Goal: Navigation & Orientation: Find specific page/section

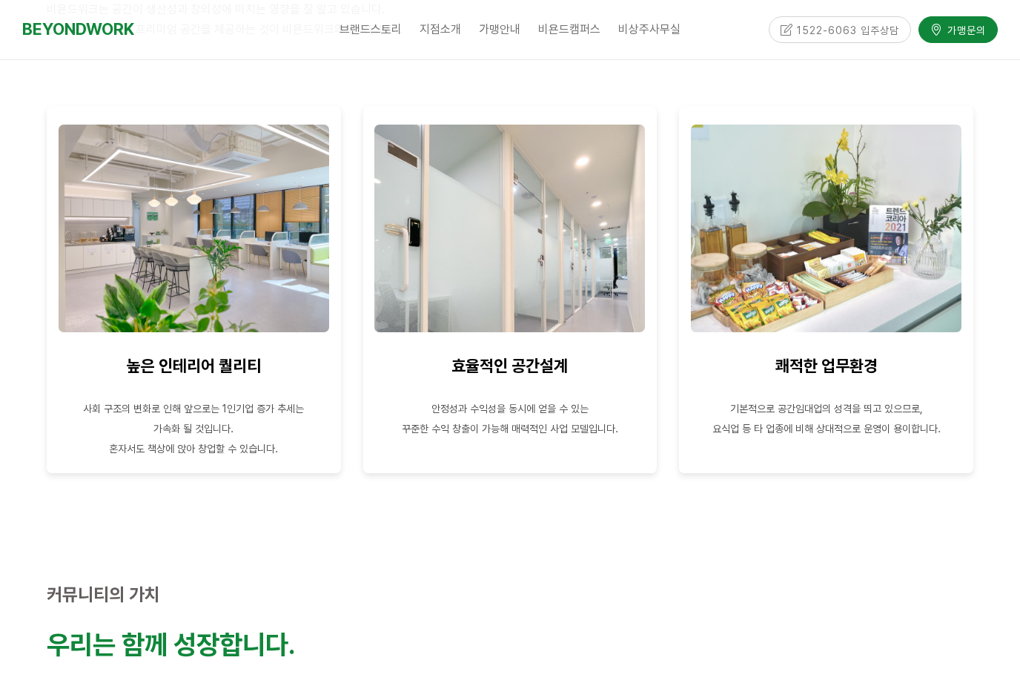
scroll to position [649, 0]
click at [616, 464] on div "효율적인 공간설계 안정성과 수익성을 동시에 얻을 수 있는 꾸준한 수익 창출이 가능해 매력적인 사업 모델입니다." at bounding box center [510, 288] width 317 height 389
click at [541, 377] on p at bounding box center [510, 387] width 272 height 20
click at [538, 448] on div "효율적인 공간설계 안정성과 수익성을 동시에 얻을 수 있는 꾸준한 수익 창출이 가능해 매력적인 사업 모델입니다." at bounding box center [510, 288] width 294 height 367
click at [549, 437] on p at bounding box center [510, 447] width 272 height 20
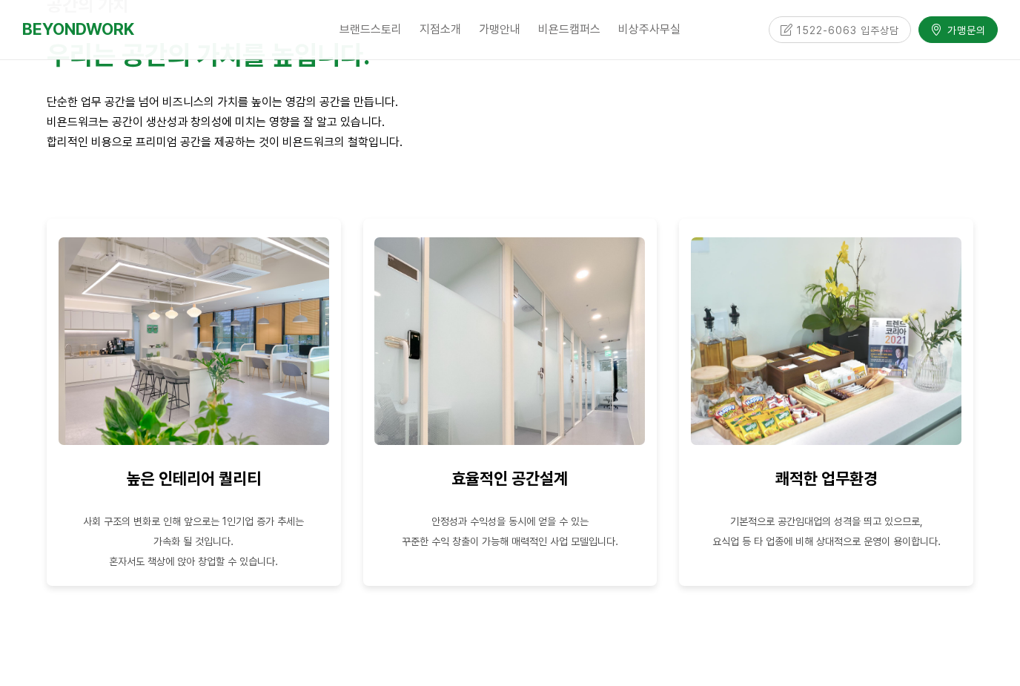
scroll to position [523, 0]
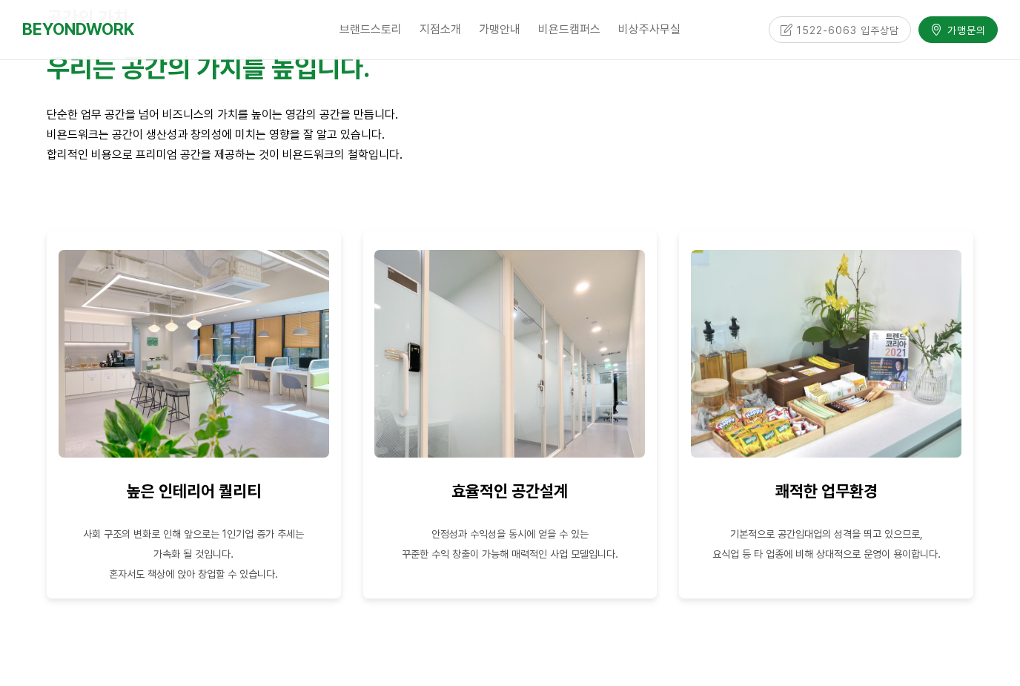
click at [596, 523] on p "안정성과 수익성을 동시에 얻을 수 있는" at bounding box center [510, 533] width 272 height 20
click at [603, 503] on p at bounding box center [510, 513] width 272 height 20
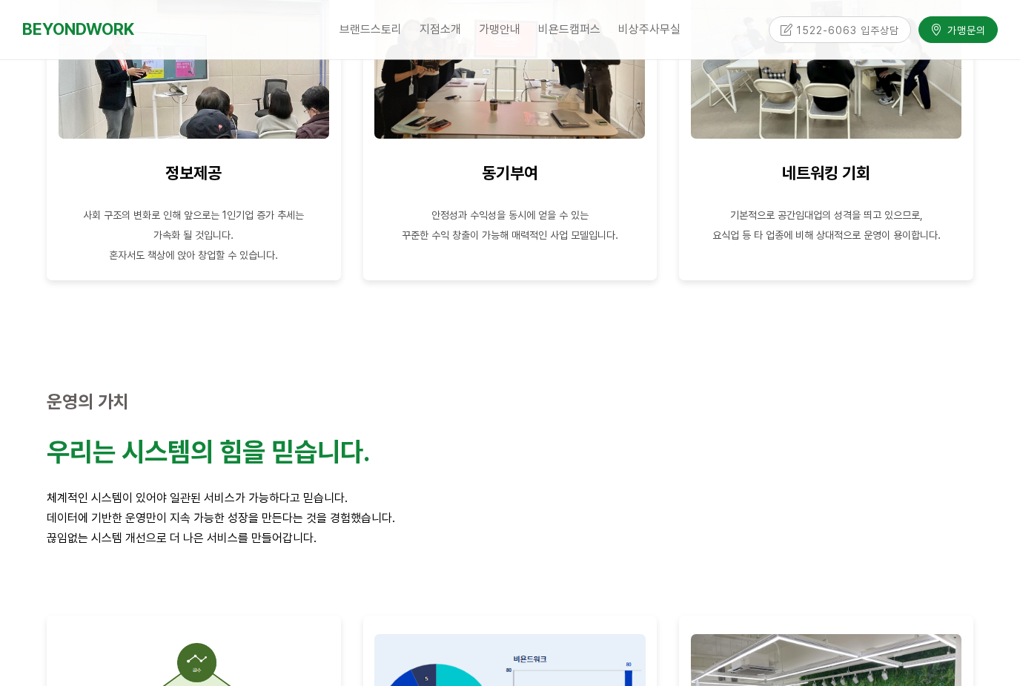
scroll to position [1598, 0]
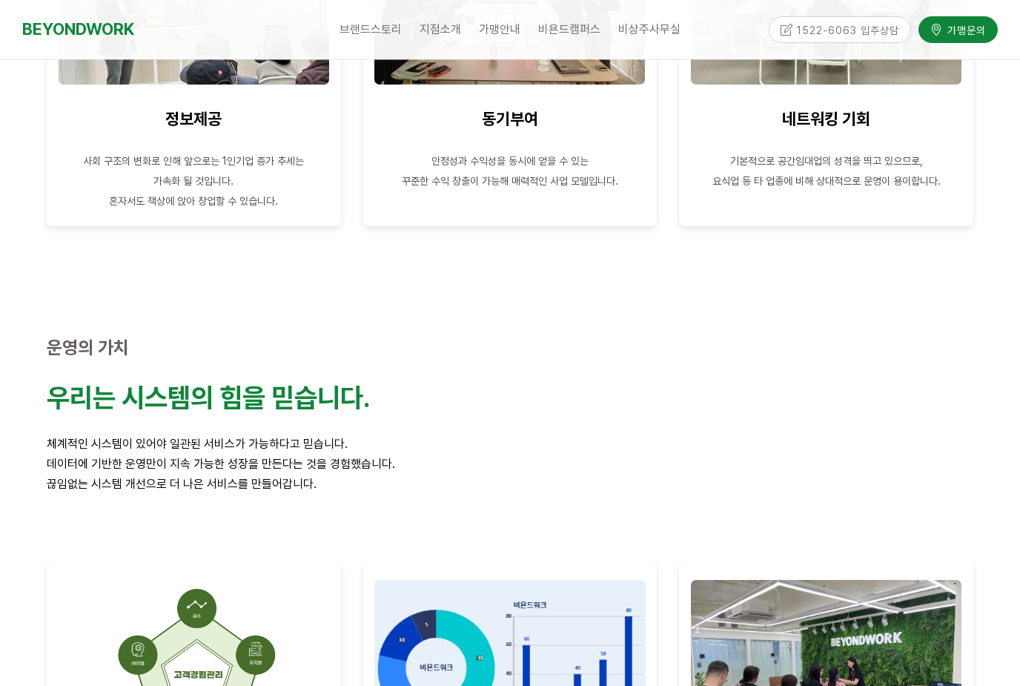
click at [614, 98] on link "프로그램" at bounding box center [597, 91] width 119 height 29
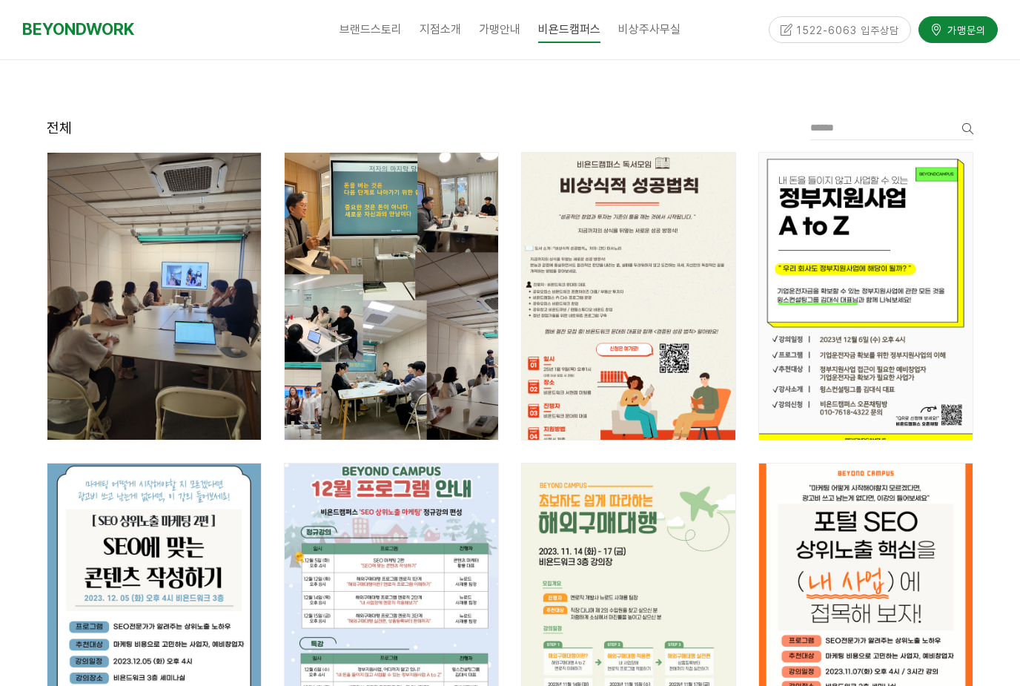
click at [76, 37] on link "BEYONDWORK" at bounding box center [78, 29] width 112 height 27
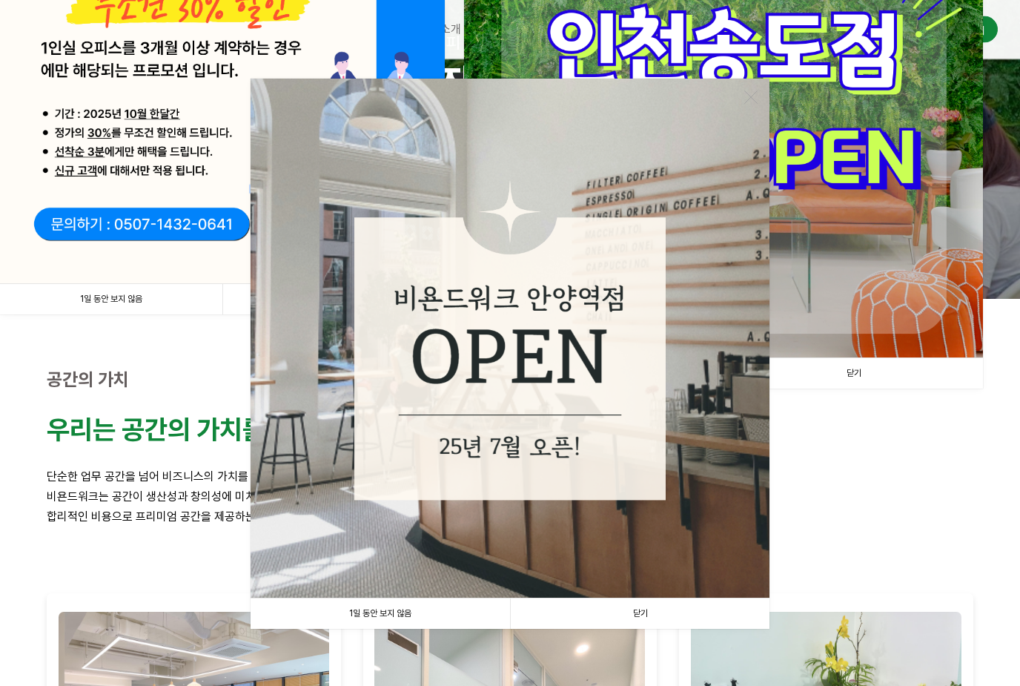
scroll to position [237, 0]
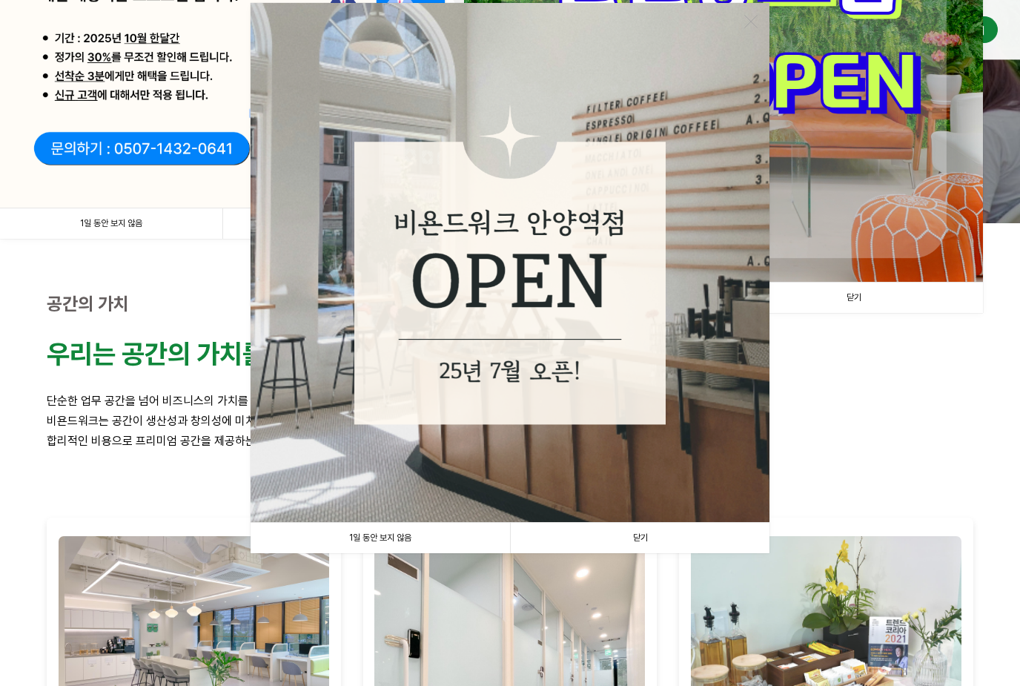
click at [432, 534] on link "1일 동안 보지 않음" at bounding box center [380, 538] width 259 height 30
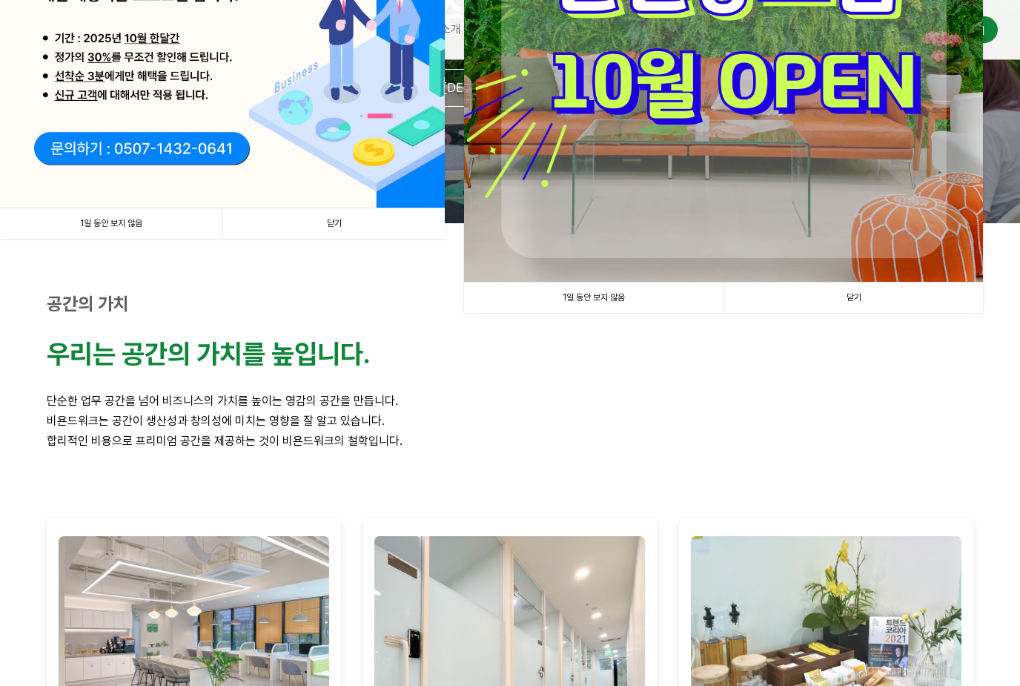
click at [111, 219] on link "1일 동안 보지 않음" at bounding box center [111, 223] width 222 height 30
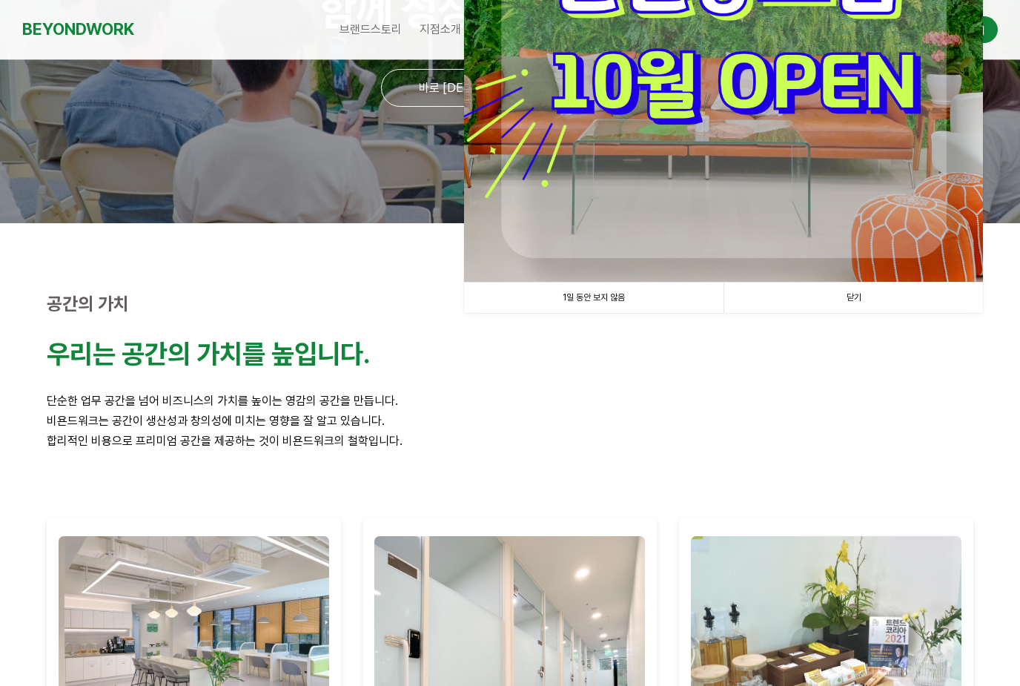
click at [667, 300] on link "1일 동안 보지 않음" at bounding box center [593, 297] width 259 height 30
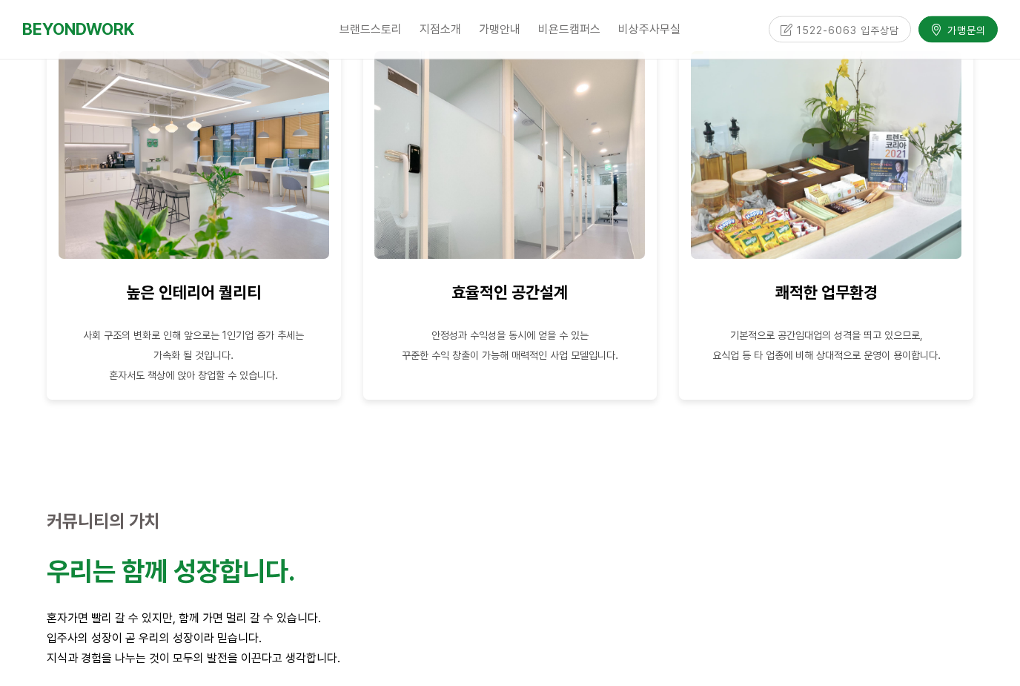
scroll to position [598, 0]
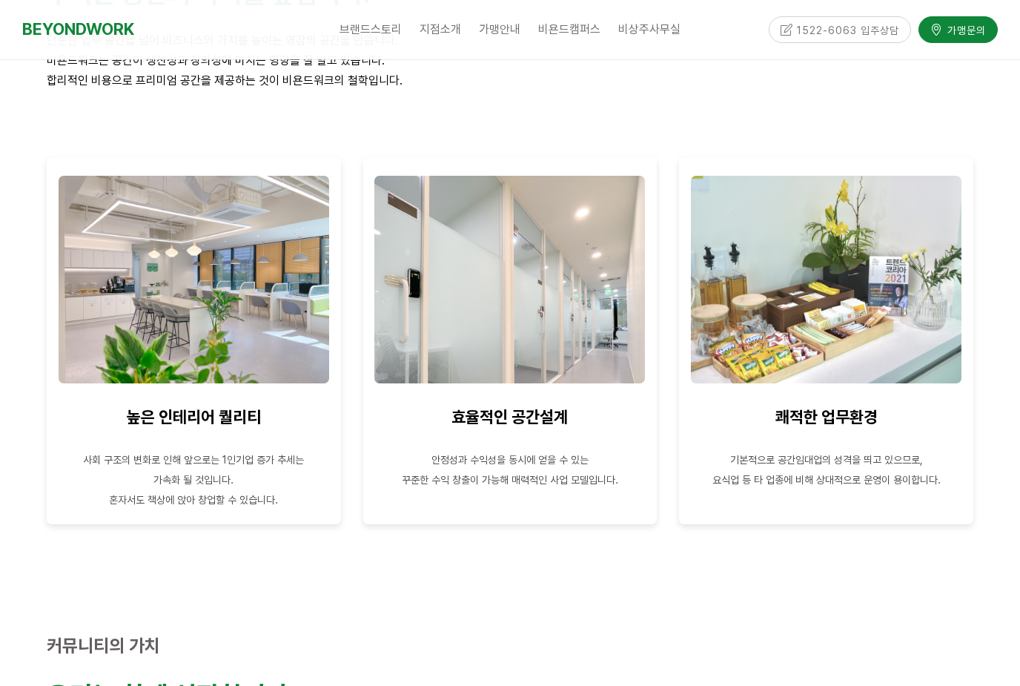
click at [907, 230] on img at bounding box center [826, 280] width 271 height 208
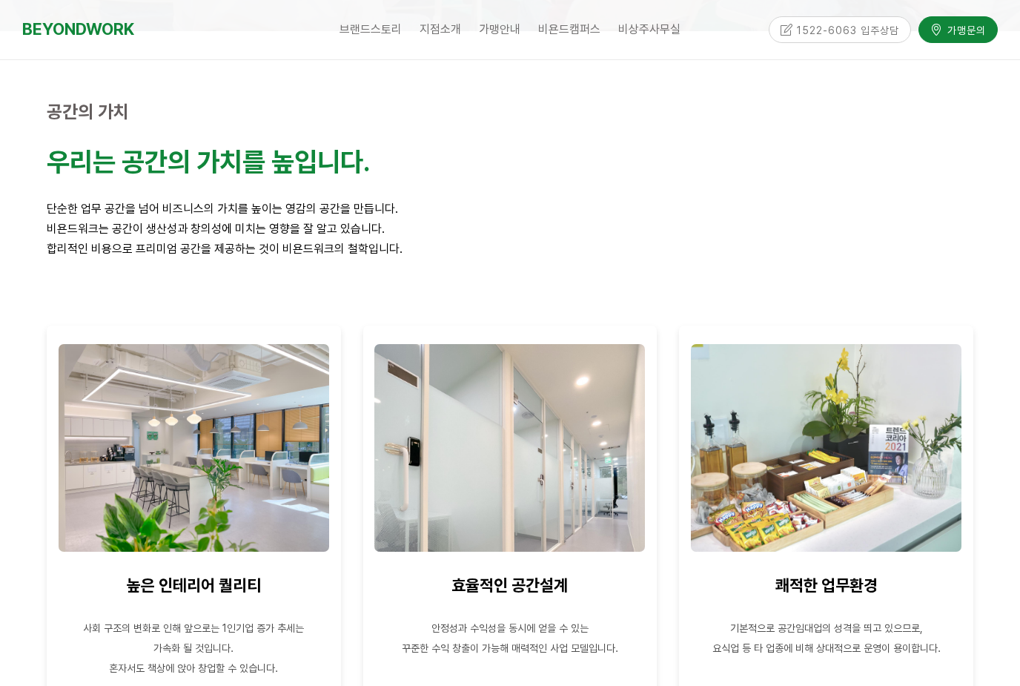
scroll to position [428, 0]
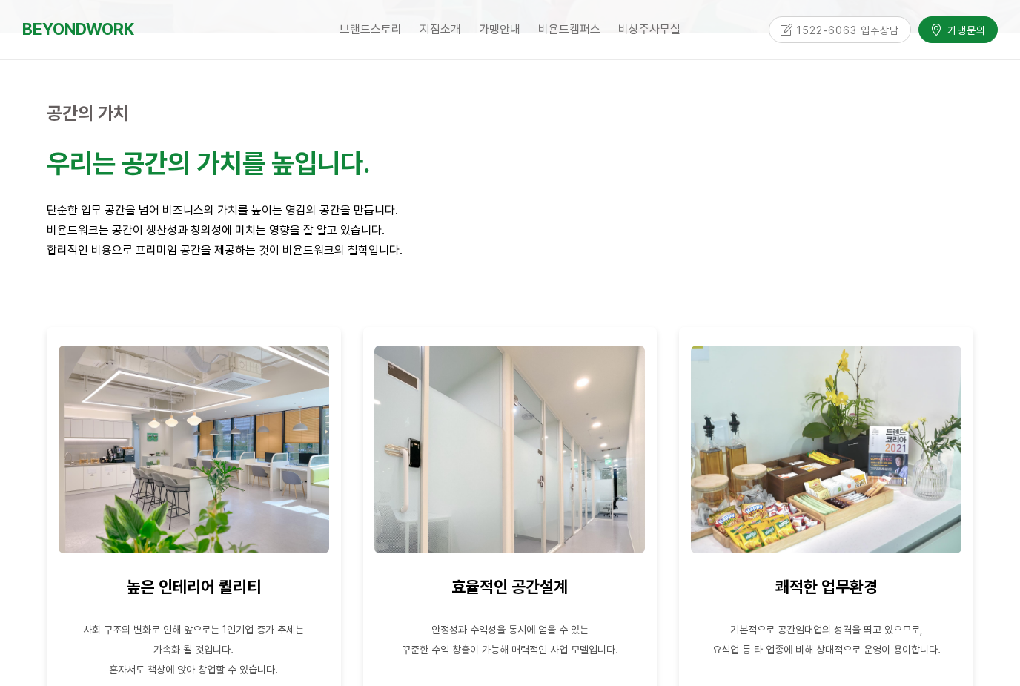
click at [860, 497] on img at bounding box center [826, 449] width 271 height 208
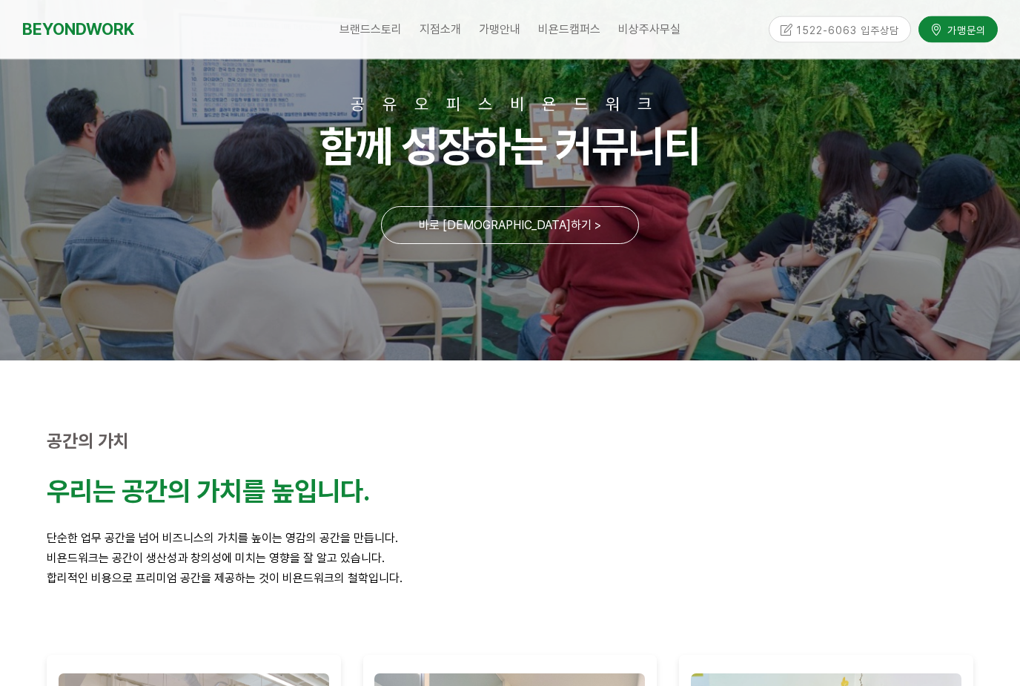
scroll to position [0, 0]
